Goal: Information Seeking & Learning: Learn about a topic

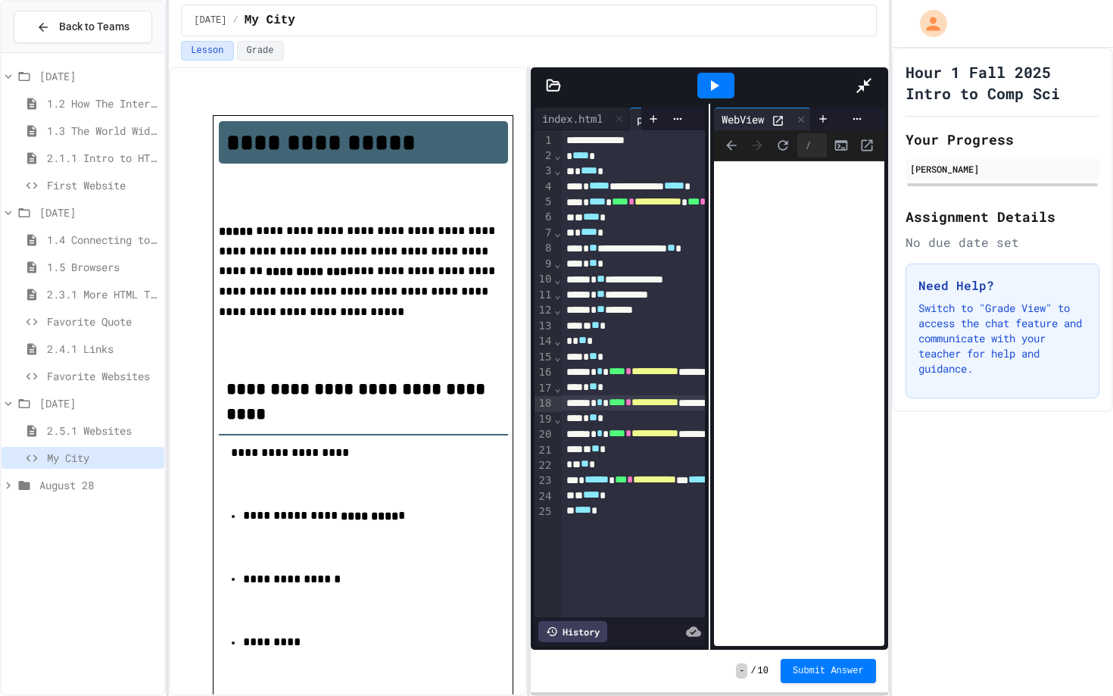
scroll to position [3404, 0]
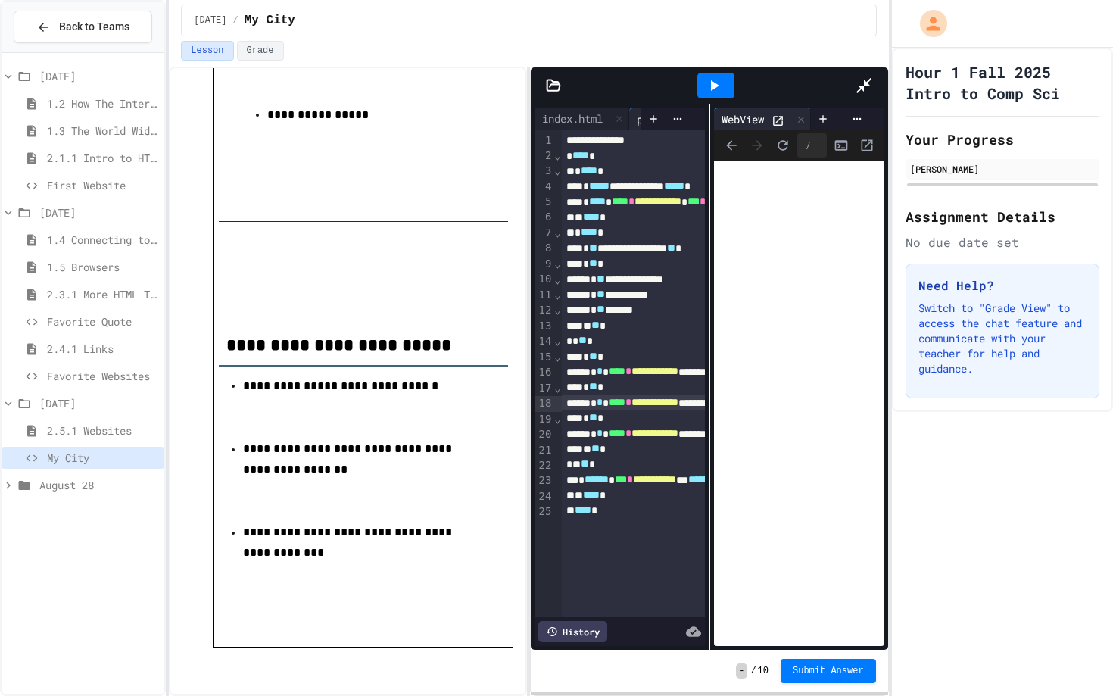
click at [878, 134] on button "Open in new tab" at bounding box center [867, 145] width 23 height 23
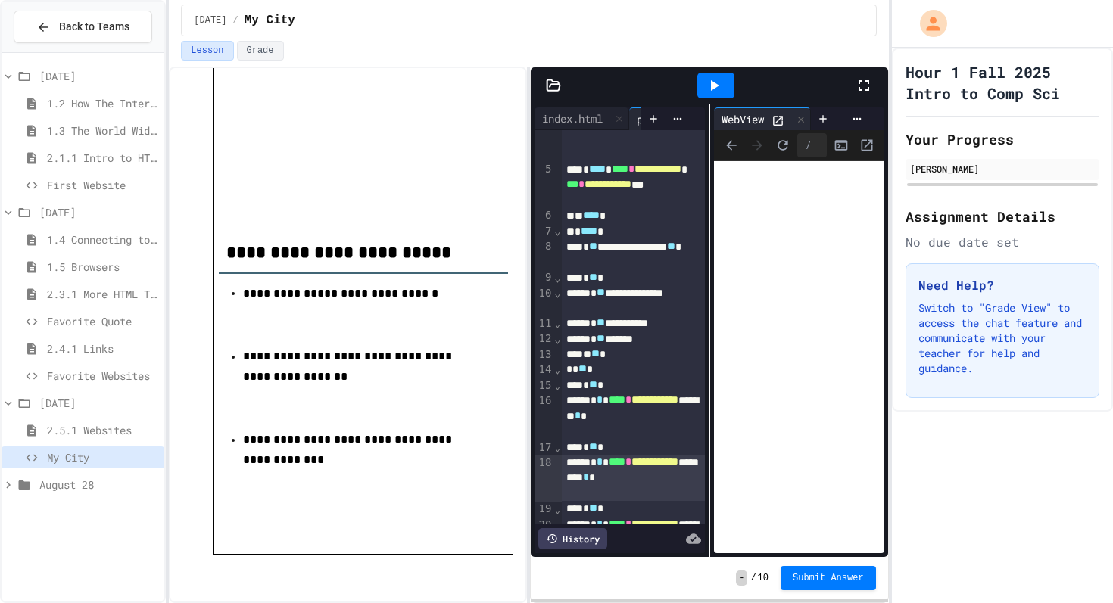
scroll to position [214, 0]
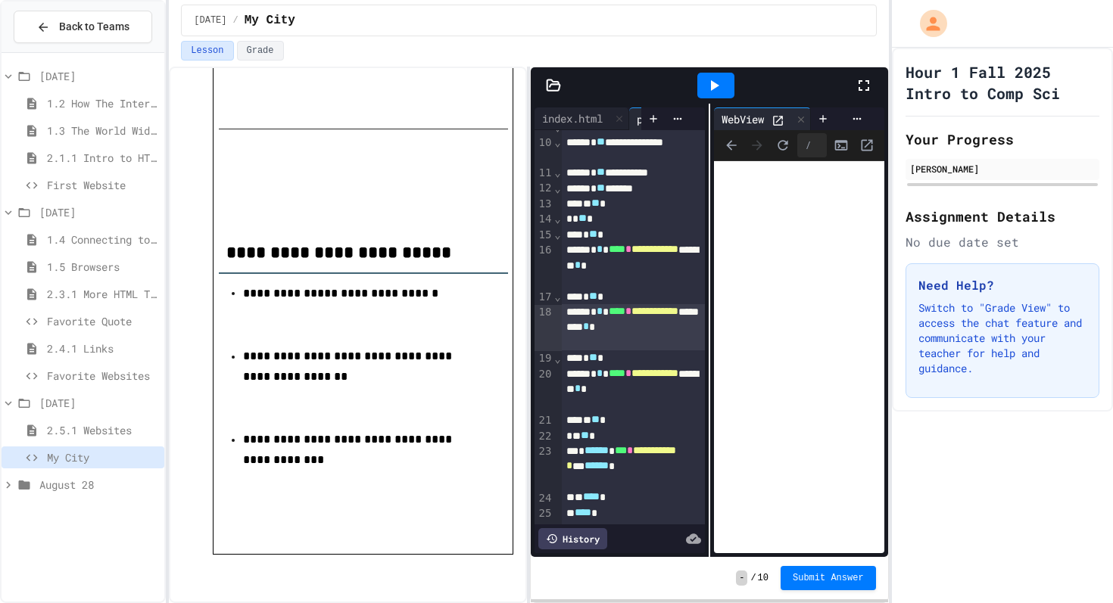
click at [47, 491] on span "August 28" at bounding box center [98, 485] width 119 height 16
click at [106, 571] on span "3.1.1 Intro to CSS" at bounding box center [102, 567] width 111 height 16
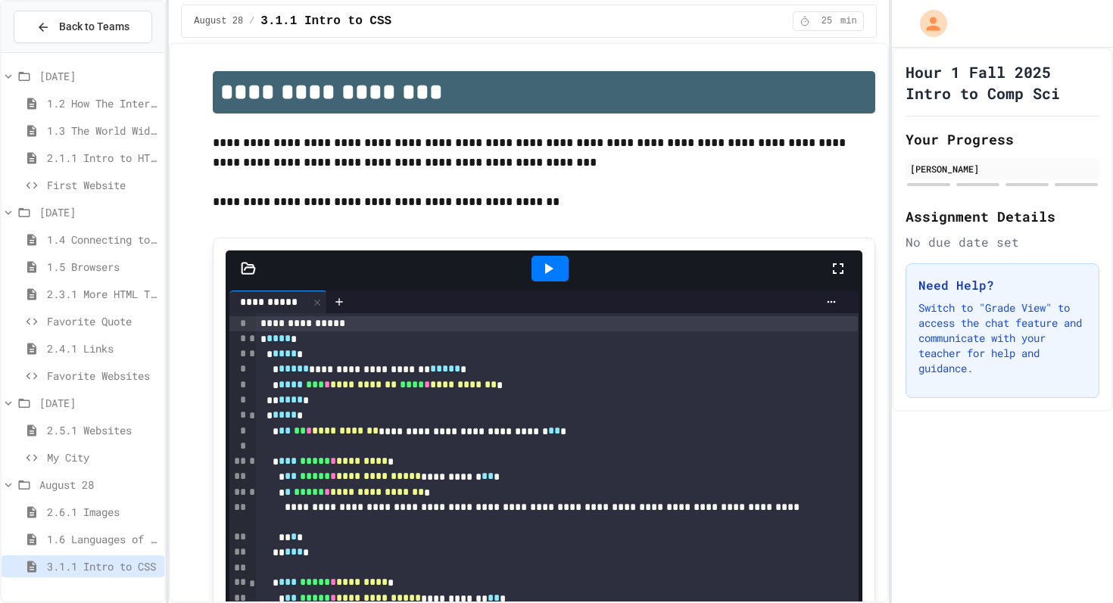
click at [112, 431] on span "2.5.1 Websites" at bounding box center [102, 430] width 111 height 16
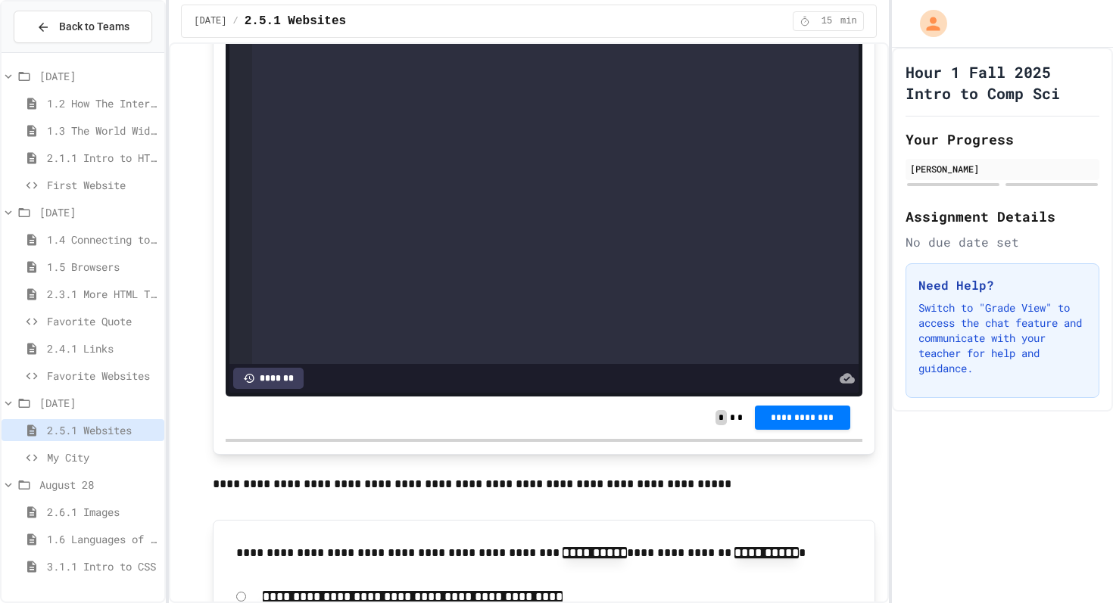
scroll to position [1057, 0]
